Goal: Transaction & Acquisition: Download file/media

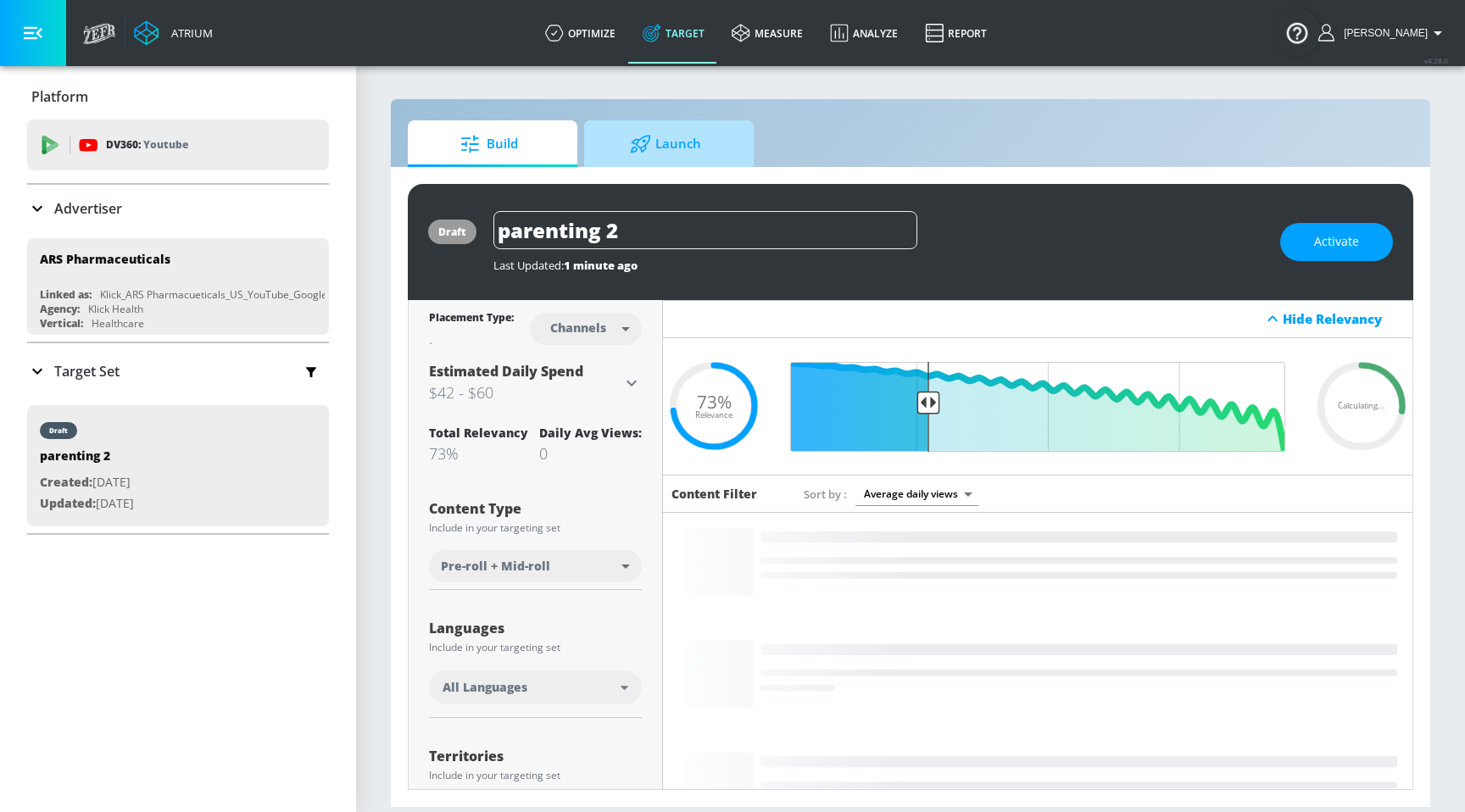
click at [701, 153] on span "Launch" at bounding box center [665, 144] width 129 height 41
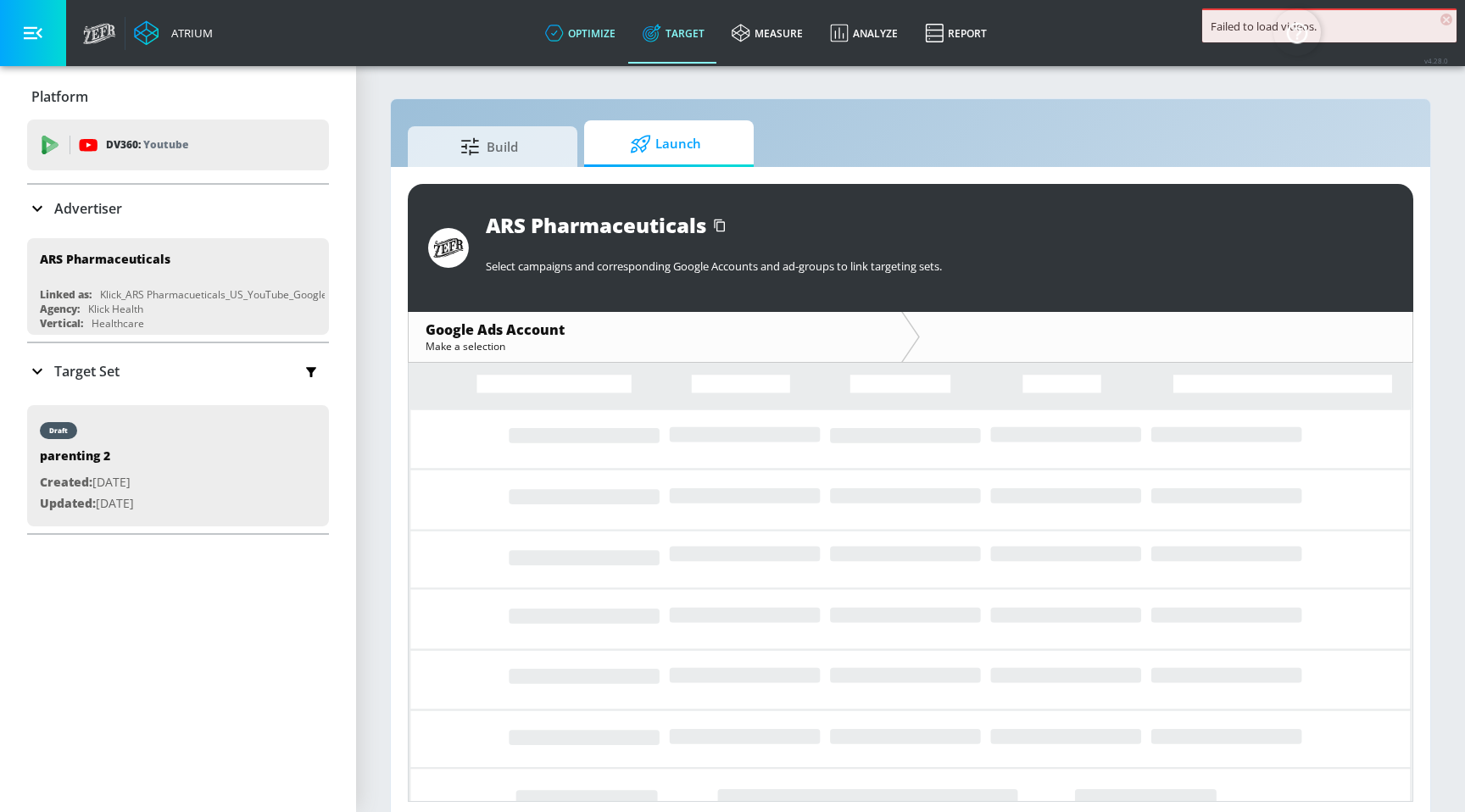
click at [623, 39] on link "optimize" at bounding box center [580, 33] width 98 height 61
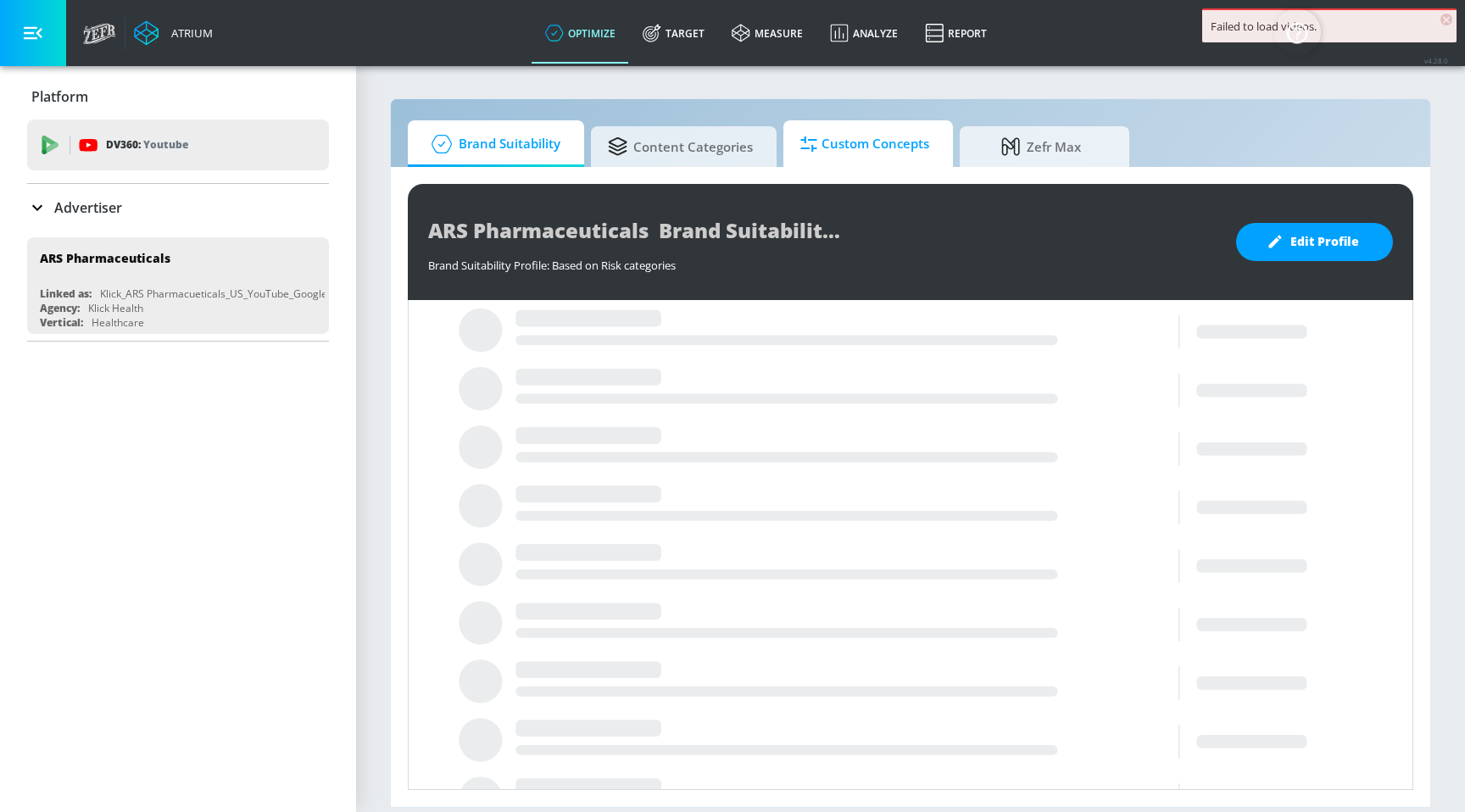
click at [877, 148] on span "Custom Concepts" at bounding box center [865, 144] width 129 height 41
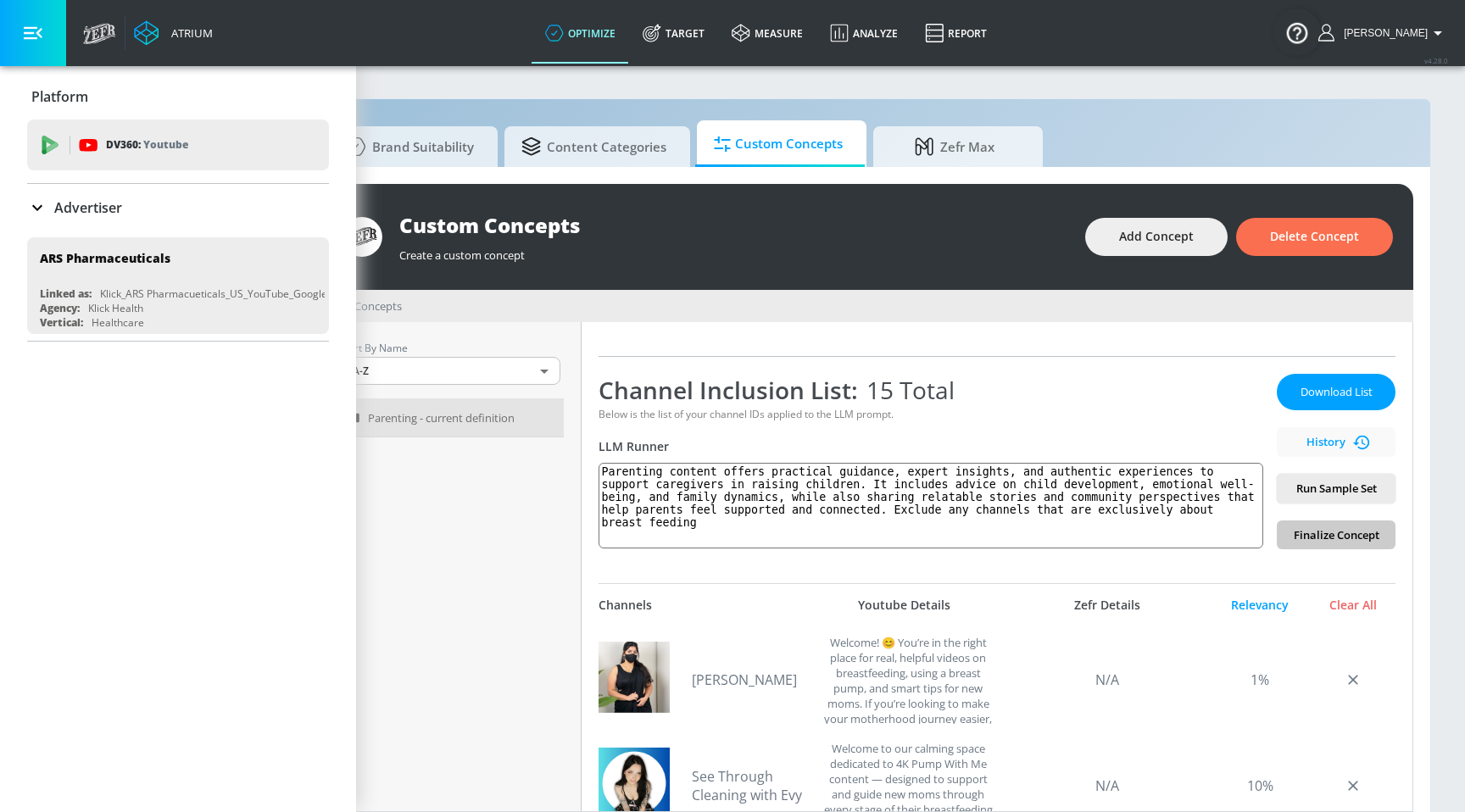
scroll to position [214, 0]
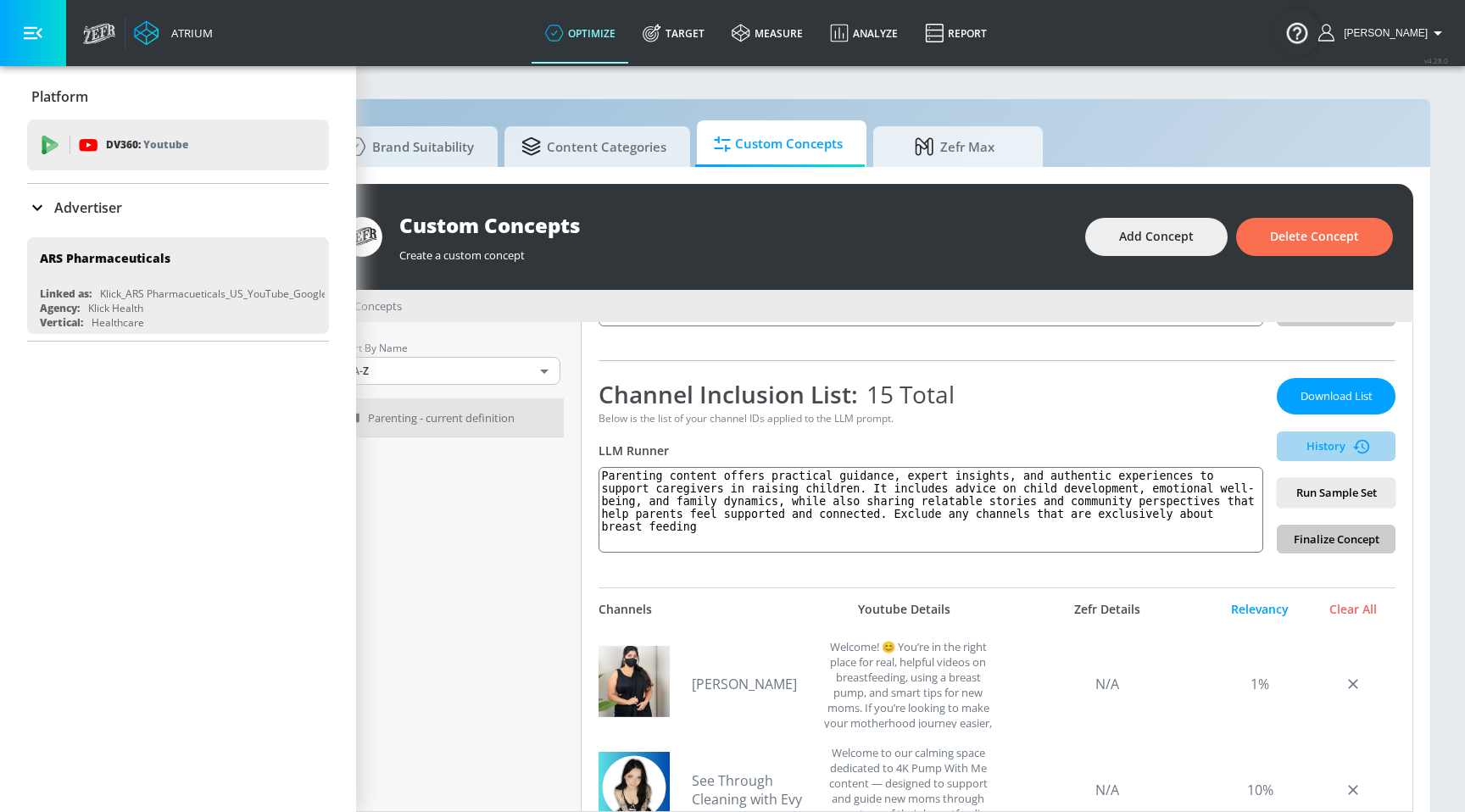
click at [1319, 460] on button "History" at bounding box center [1336, 445] width 119 height 30
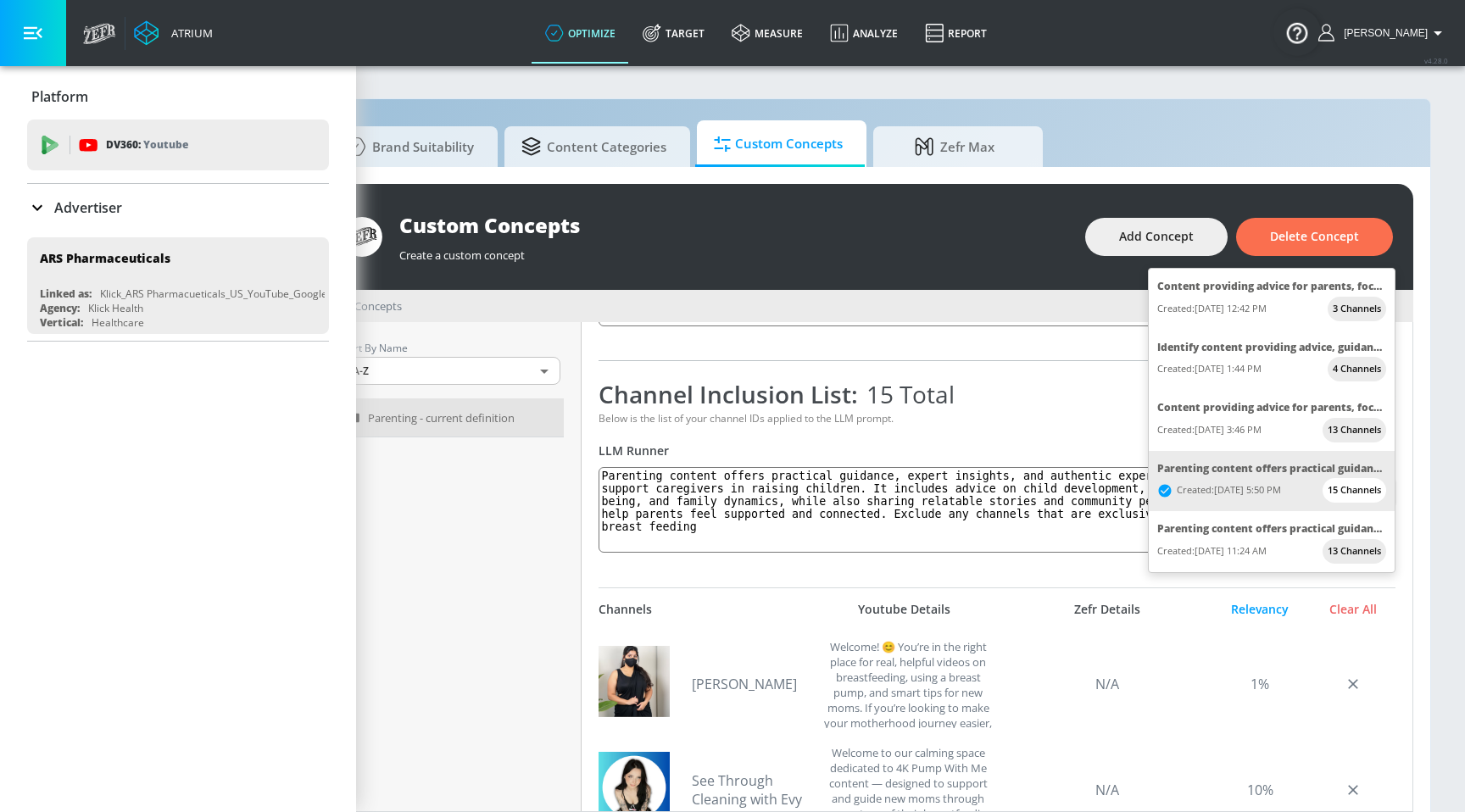
click at [1046, 423] on div at bounding box center [732, 406] width 1465 height 812
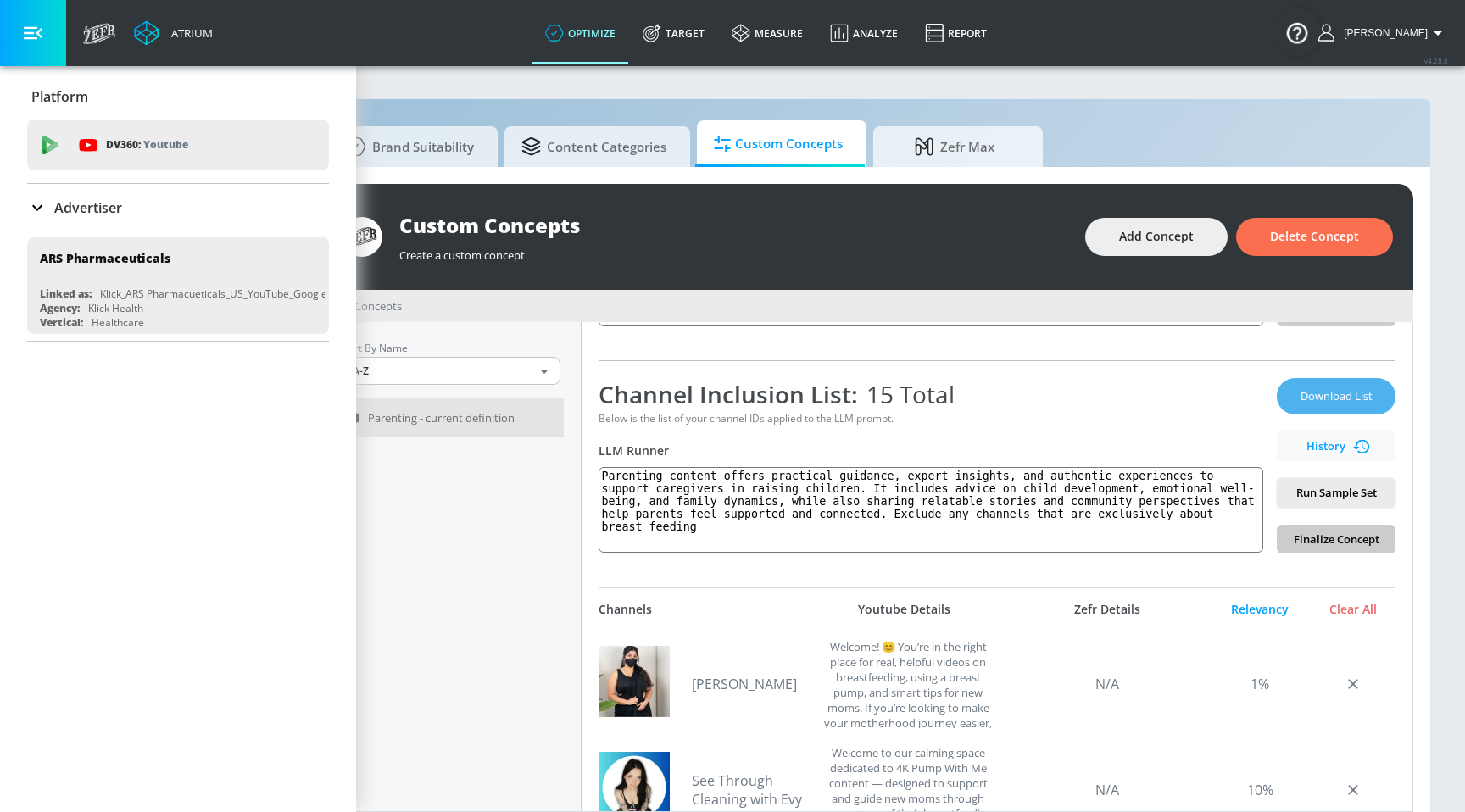
click at [1333, 397] on span "Download List" at bounding box center [1336, 395] width 85 height 20
click at [1307, 406] on div "Download List History Run Sample Set Finalize Concept" at bounding box center [1336, 465] width 119 height 176
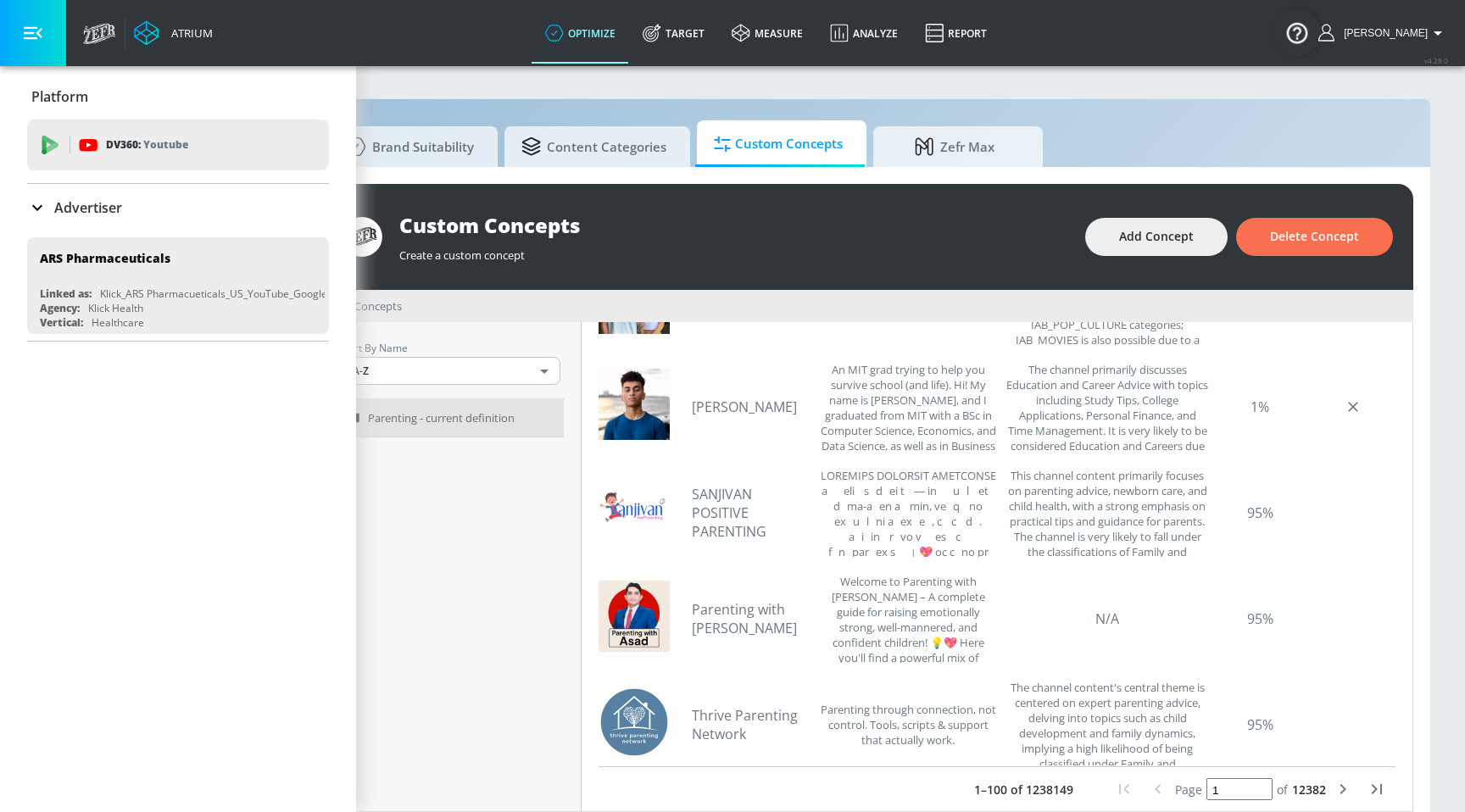
scroll to position [1547, 0]
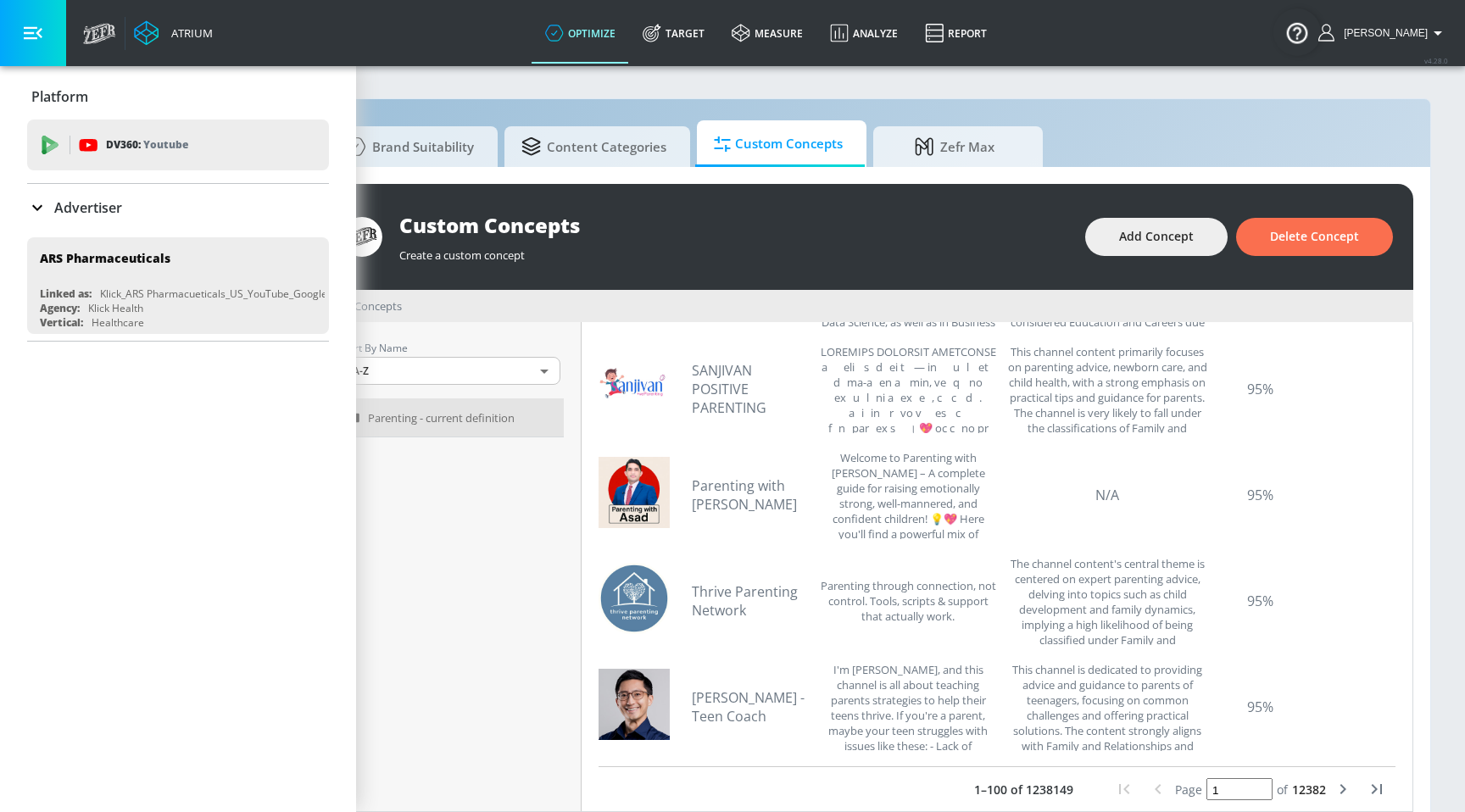
click at [1313, 792] on span "12382" at bounding box center [1309, 789] width 34 height 16
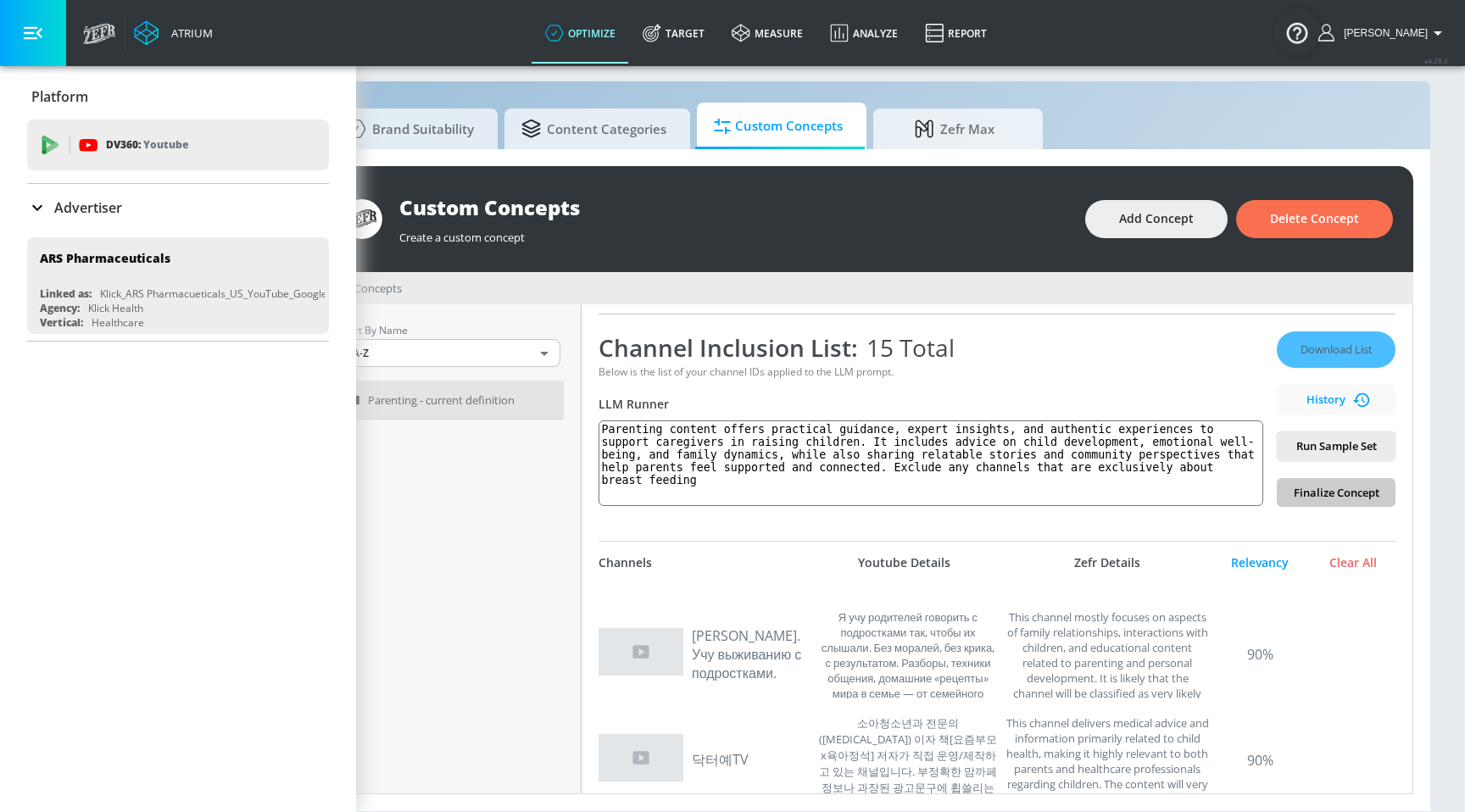
scroll to position [8843, 0]
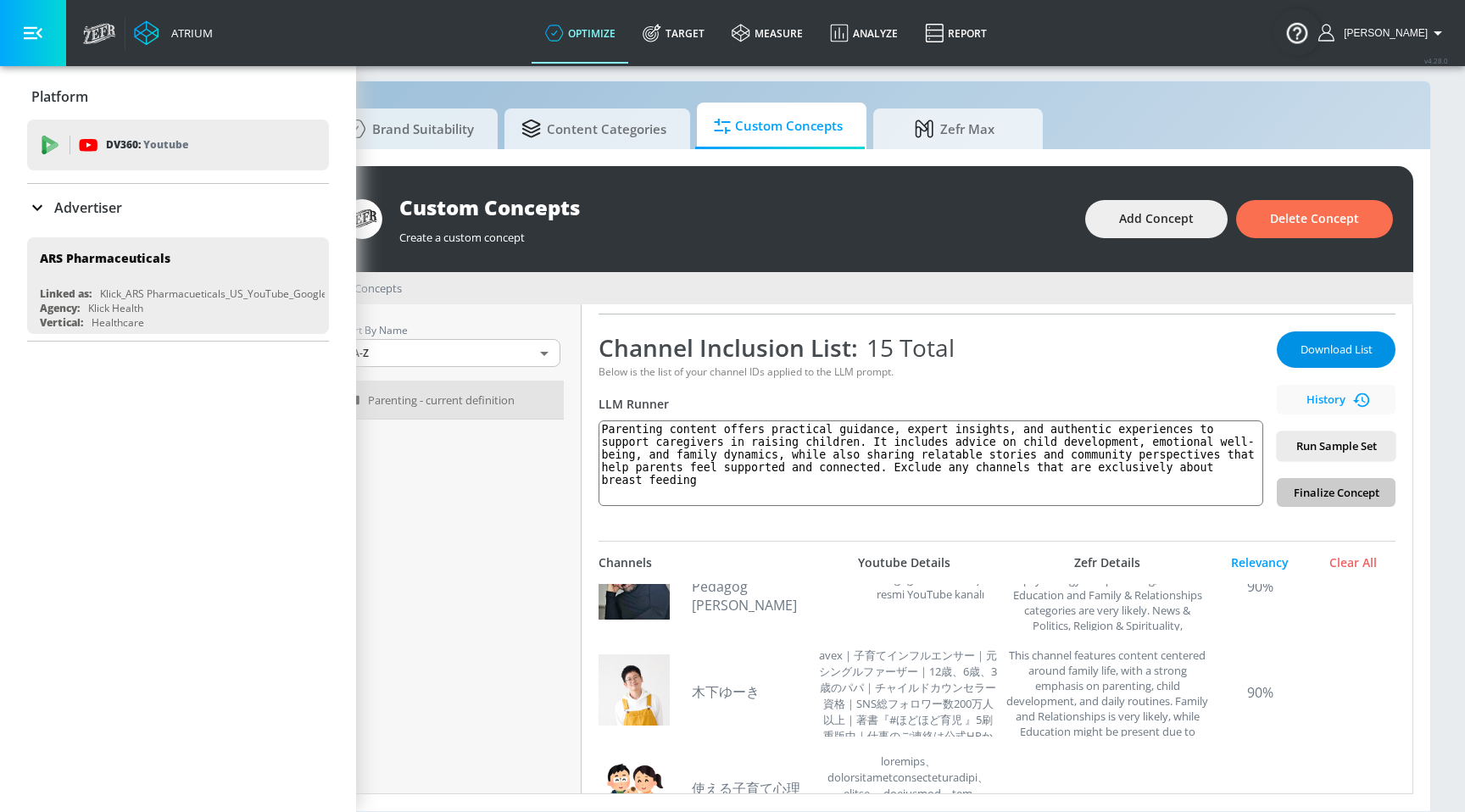
click at [1300, 356] on span "Download List" at bounding box center [1336, 350] width 85 height 20
click at [1305, 346] on div "Download List History Run Sample Set Finalize Concept" at bounding box center [1336, 419] width 119 height 176
